Goal: Task Accomplishment & Management: Use online tool/utility

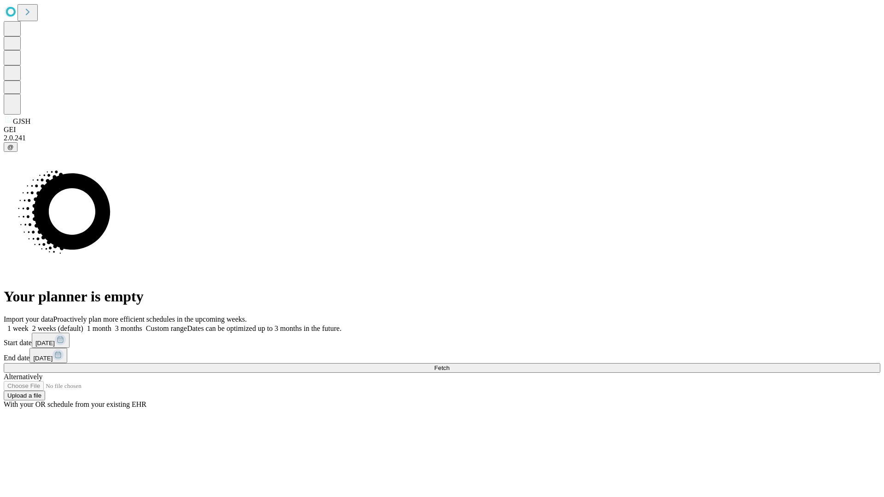
click at [450, 365] on span "Fetch" at bounding box center [441, 368] width 15 height 7
